Goal: Entertainment & Leisure: Consume media (video, audio)

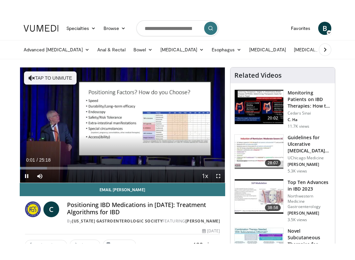
scroll to position [7, 0]
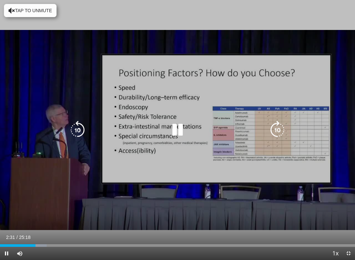
click at [37, 227] on div "Progress Bar" at bounding box center [23, 245] width 47 height 3
click at [31, 227] on div "Progress Bar" at bounding box center [18, 245] width 37 height 3
click at [44, 227] on div "Progress Bar" at bounding box center [73, 245] width 87 height 3
click at [43, 227] on div "Progress Bar" at bounding box center [23, 245] width 46 height 3
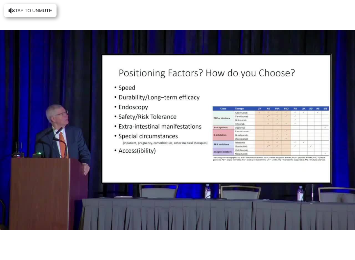
click at [45, 227] on div "Progress Bar" at bounding box center [80, 258] width 85 height 3
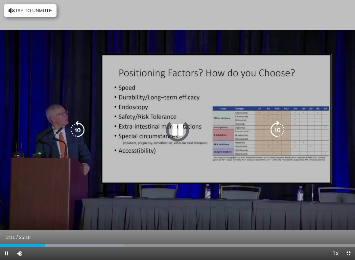
click at [45, 227] on div "Progress Bar" at bounding box center [22, 245] width 45 height 3
click at [39, 227] on div "Progress Bar" at bounding box center [81, 245] width 86 height 3
click at [178, 130] on icon "Video Player" at bounding box center [177, 130] width 18 height 18
